Goal: Check status: Check status

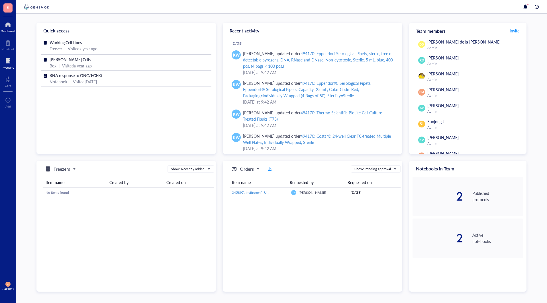
click at [9, 59] on div at bounding box center [8, 61] width 13 height 9
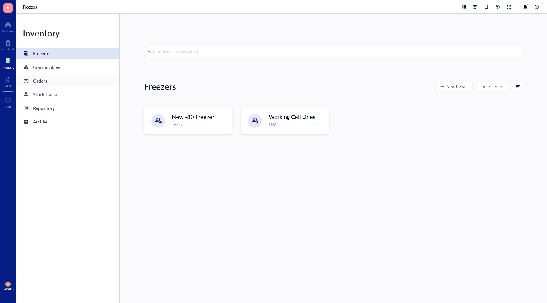
click at [40, 81] on div "Orders" at bounding box center [40, 81] width 14 height 8
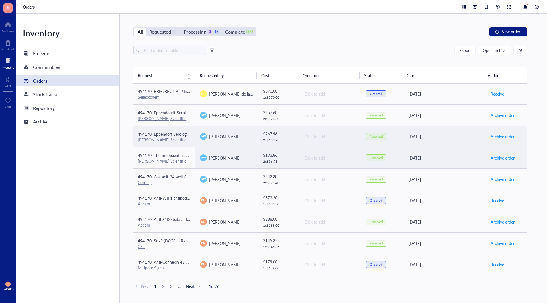
scroll to position [57, 0]
